Goal: Navigation & Orientation: Find specific page/section

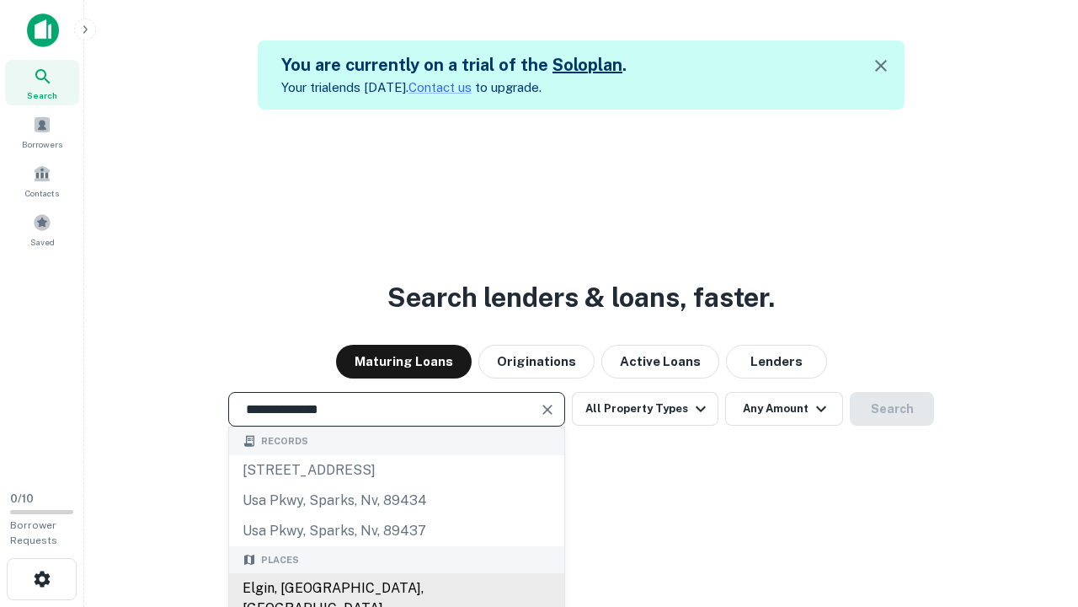
click at [396, 588] on div "Elgin, [GEOGRAPHIC_DATA], [GEOGRAPHIC_DATA]" at bounding box center [396, 598] width 335 height 51
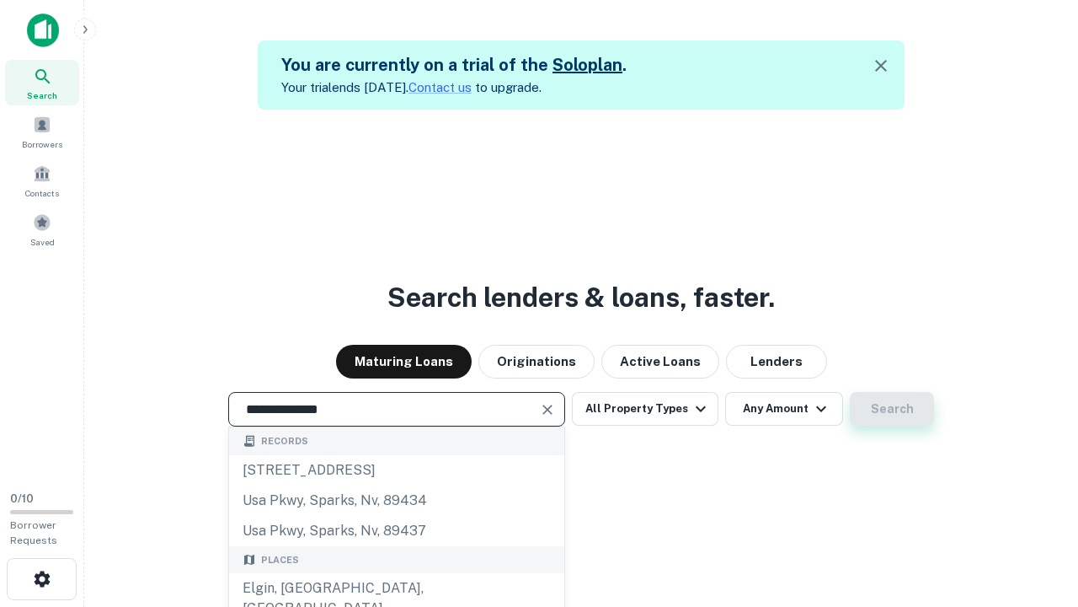
type input "**********"
click at [892, 409] on button "Search" at bounding box center [892, 409] width 84 height 34
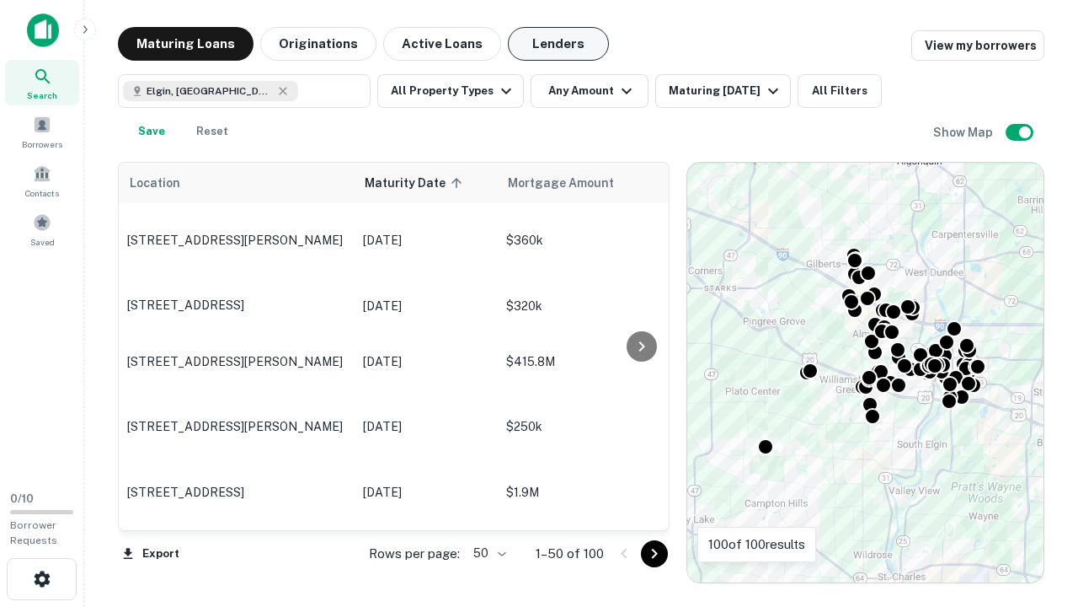
click at [559, 44] on button "Lenders" at bounding box center [558, 44] width 101 height 34
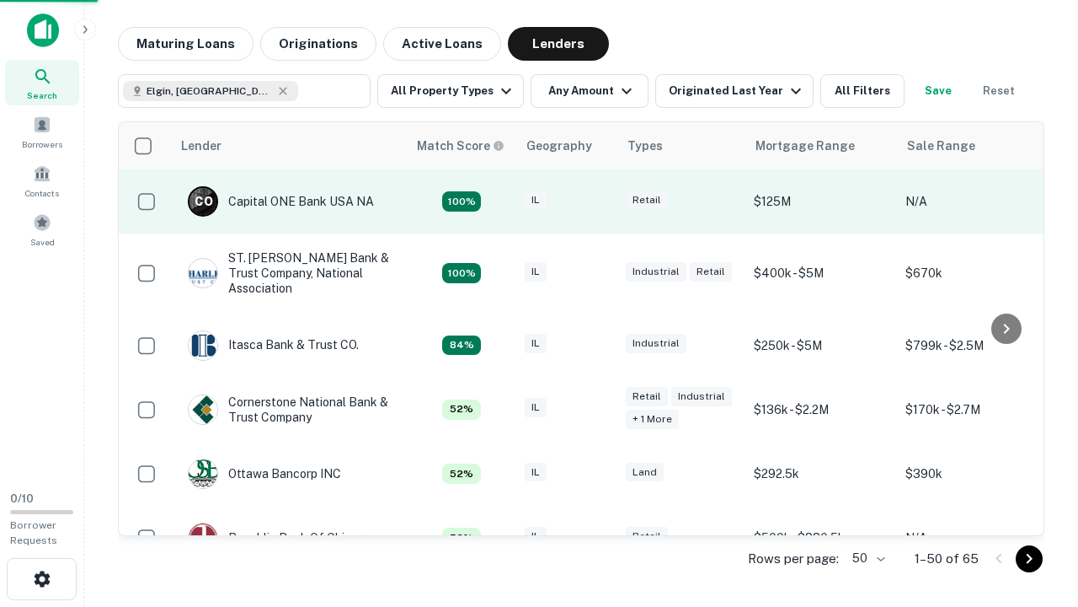
click at [598, 201] on div "IL" at bounding box center [567, 201] width 84 height 23
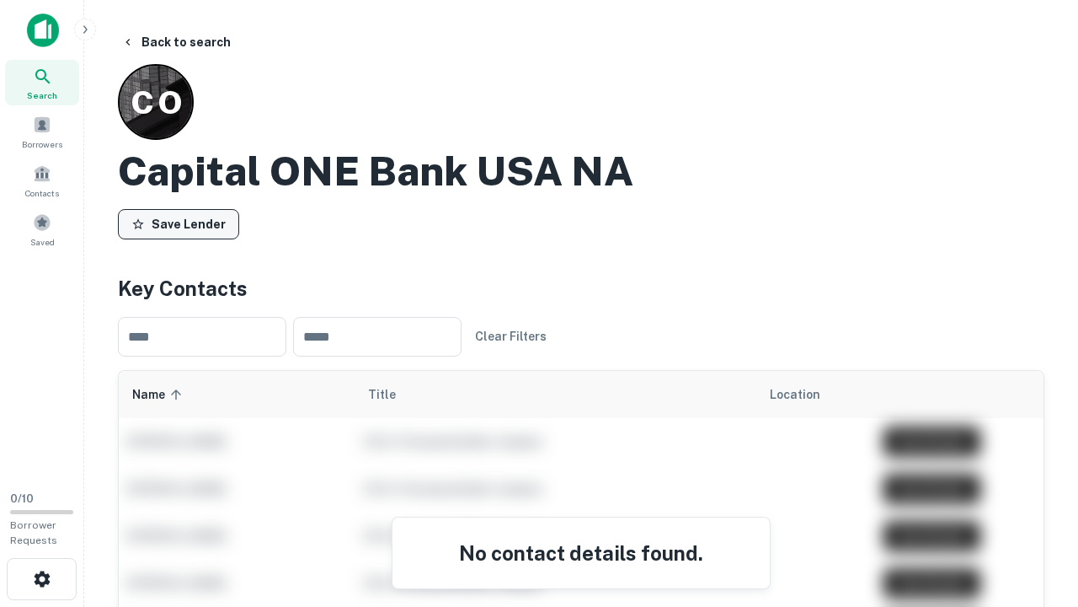
click at [179, 223] on button "Save Lender" at bounding box center [178, 224] width 121 height 30
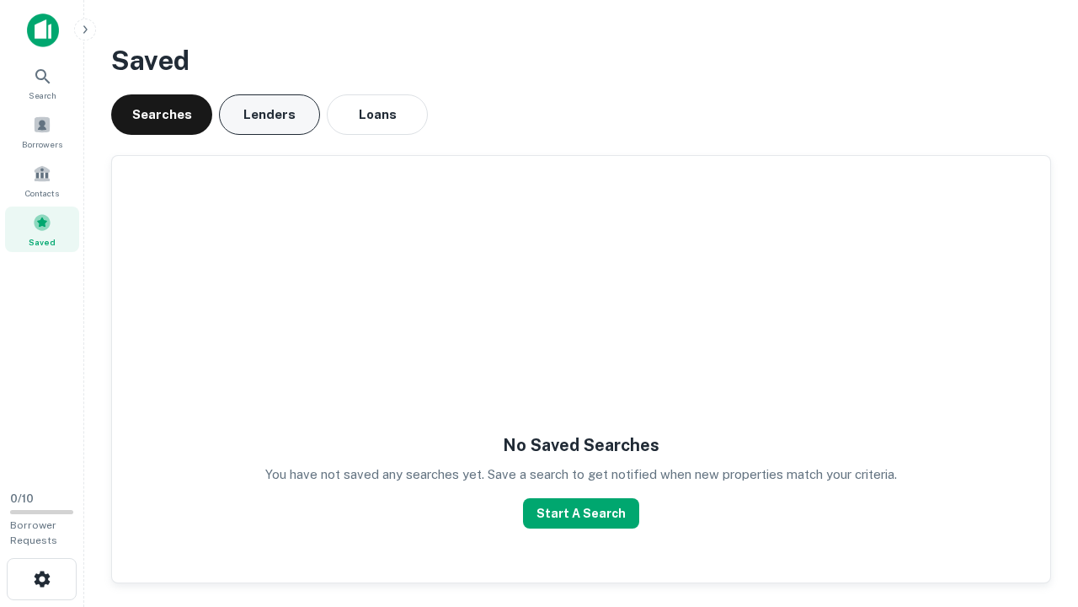
click at [270, 115] on button "Lenders" at bounding box center [269, 114] width 101 height 40
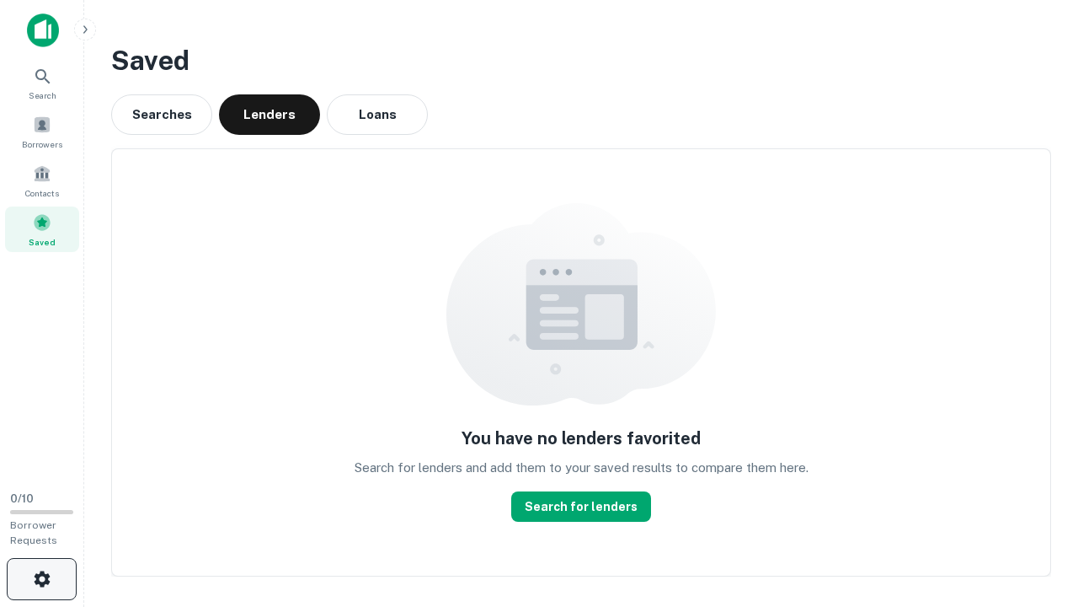
click at [41, 579] on icon "button" at bounding box center [42, 579] width 20 height 20
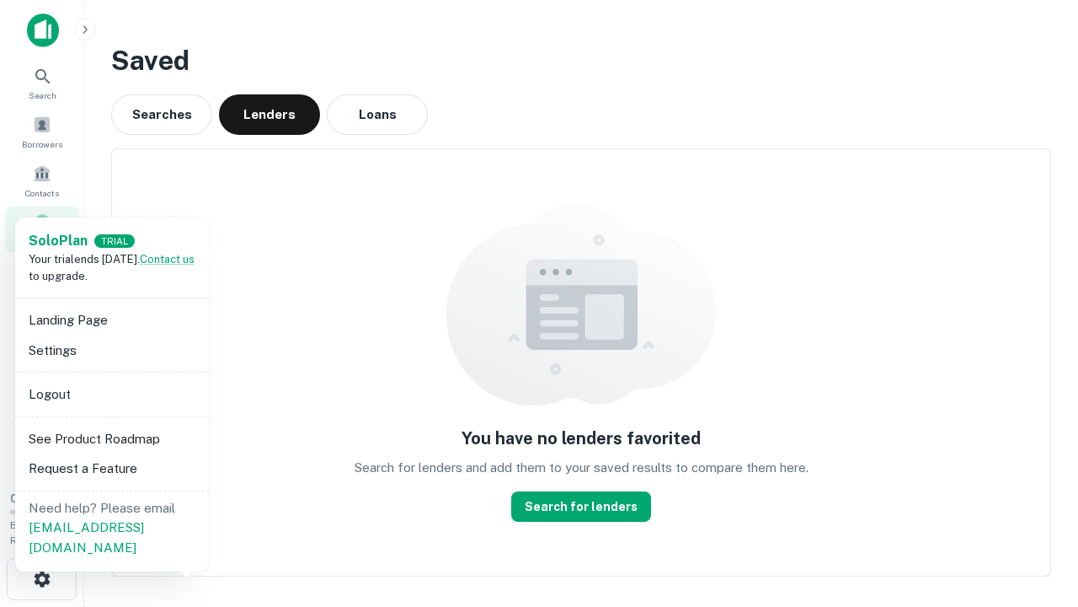
click at [111, 393] on li "Logout" at bounding box center [112, 394] width 180 height 30
